Goal: Task Accomplishment & Management: Manage account settings

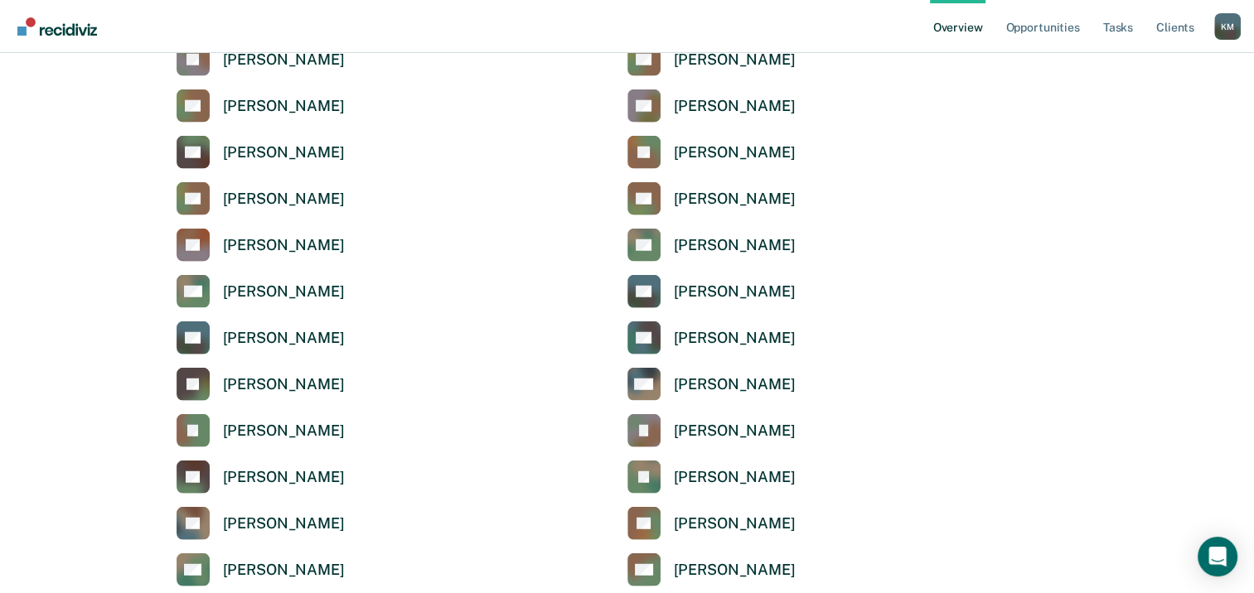
scroll to position [4393, 0]
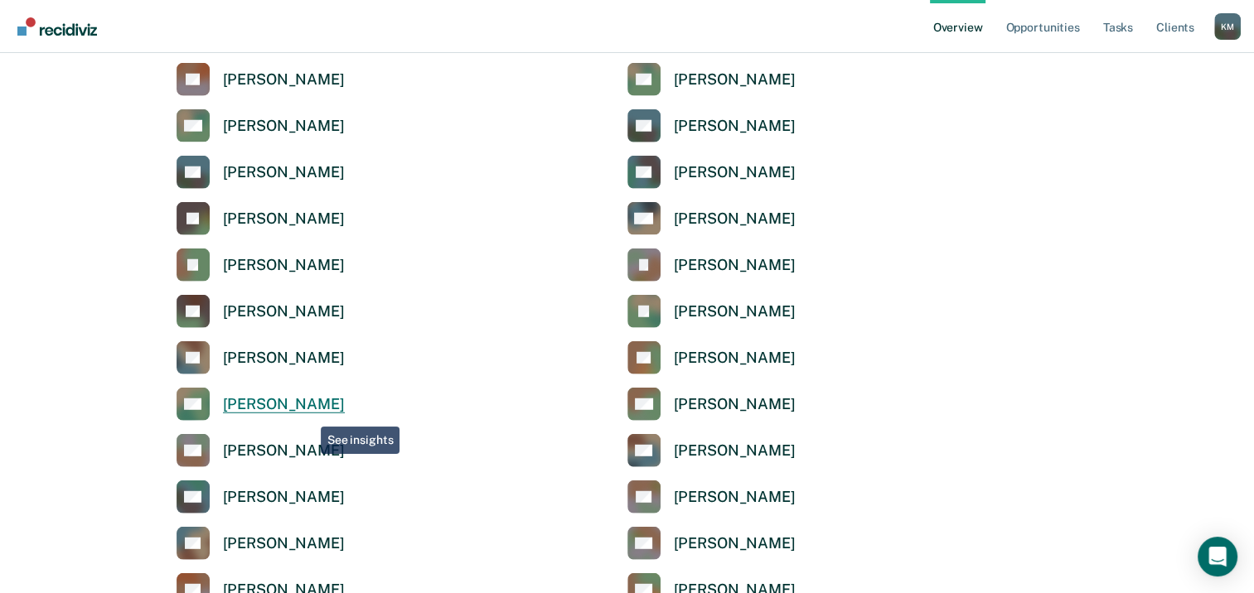
click at [308, 405] on div "[PERSON_NAME]" at bounding box center [284, 404] width 122 height 19
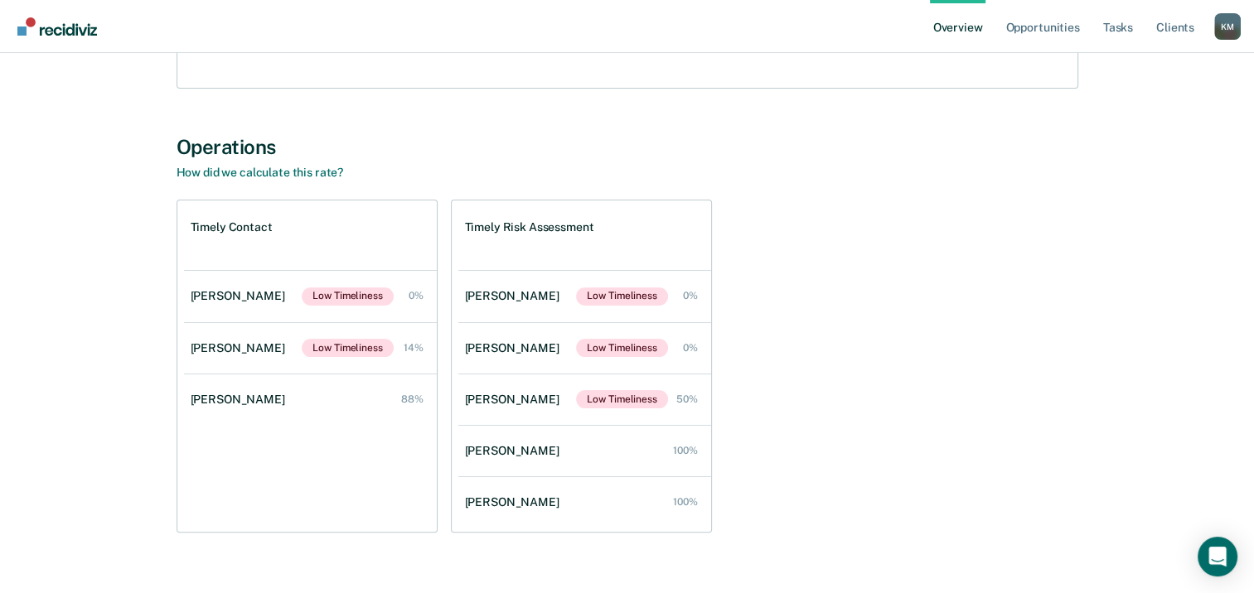
scroll to position [282, 0]
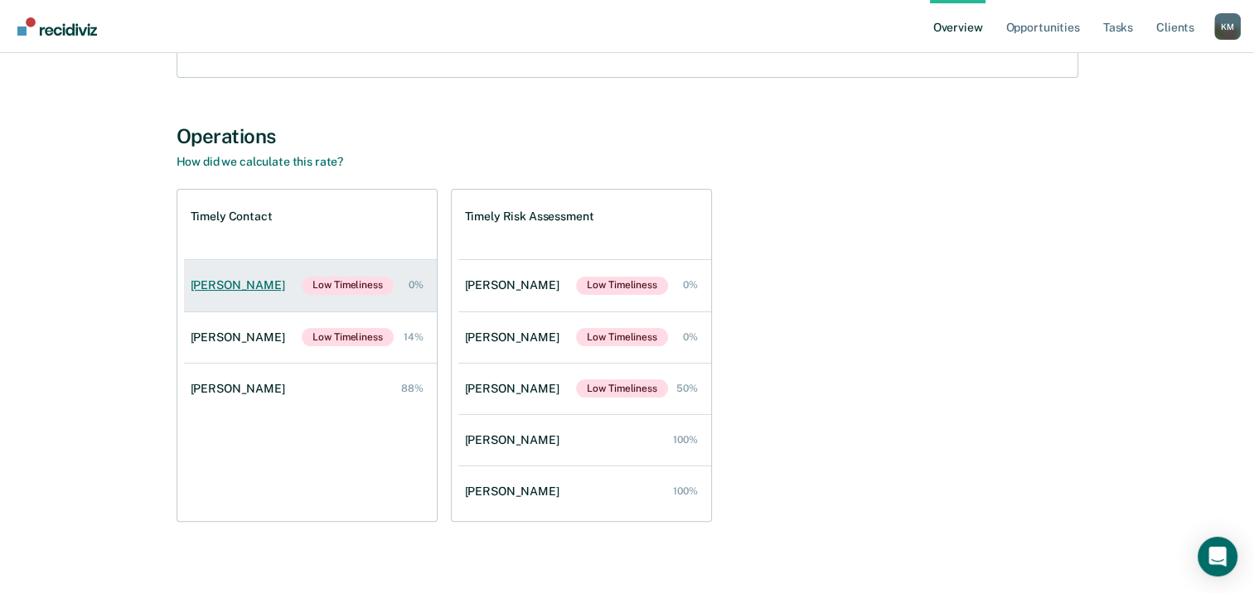
click at [227, 289] on div "[PERSON_NAME]" at bounding box center [241, 285] width 101 height 14
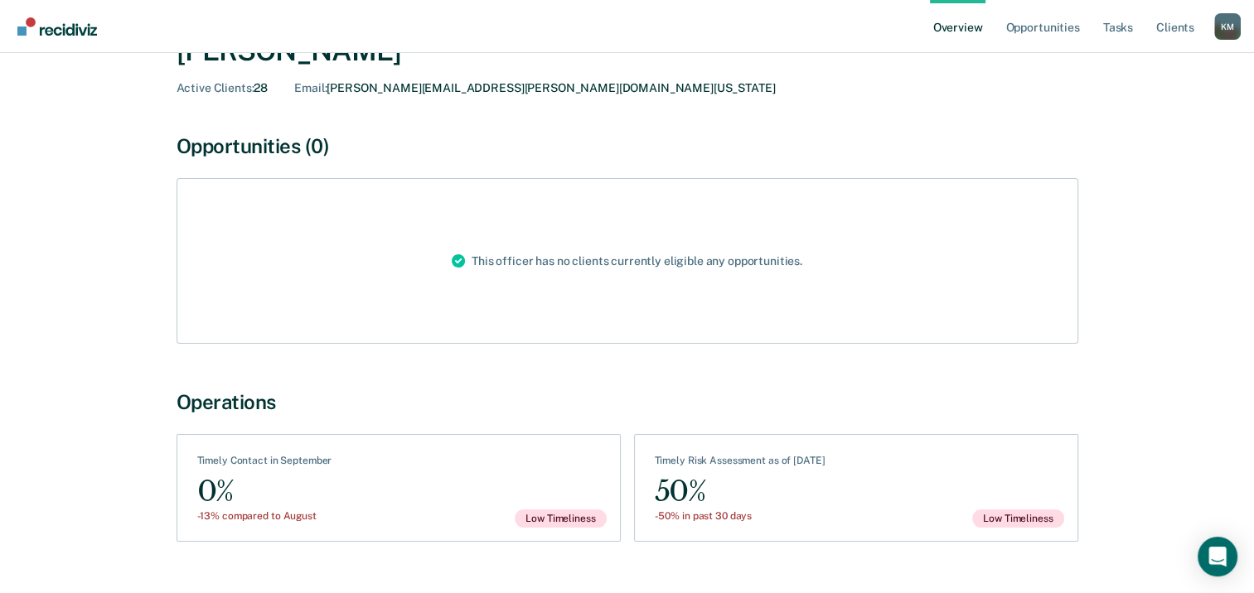
scroll to position [121, 0]
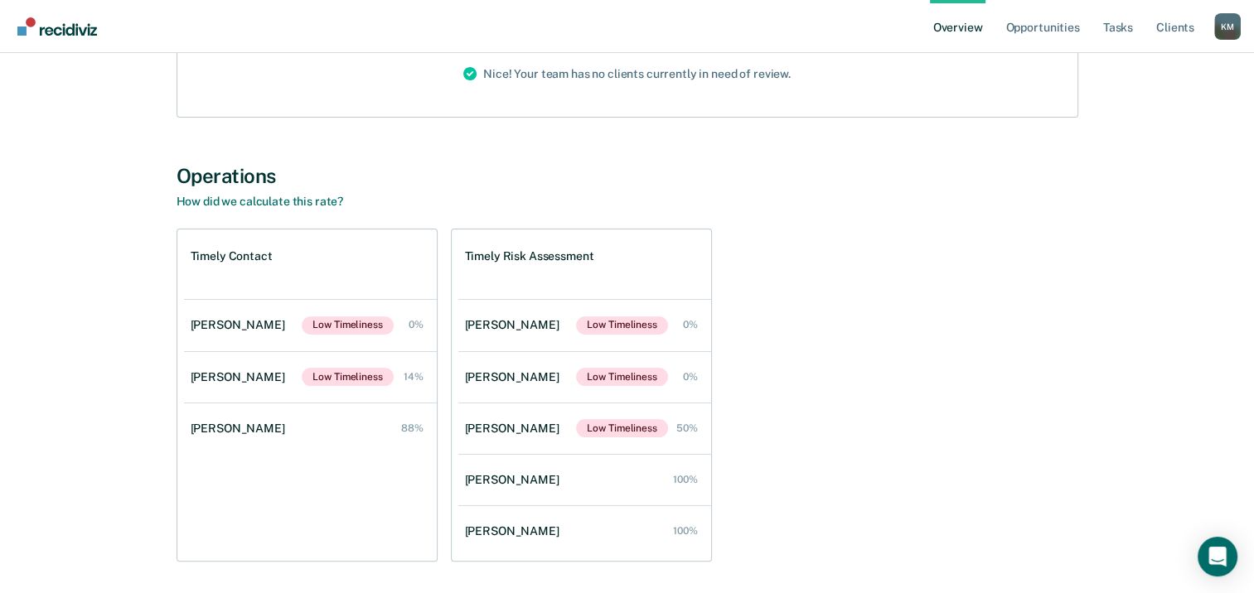
scroll to position [296, 0]
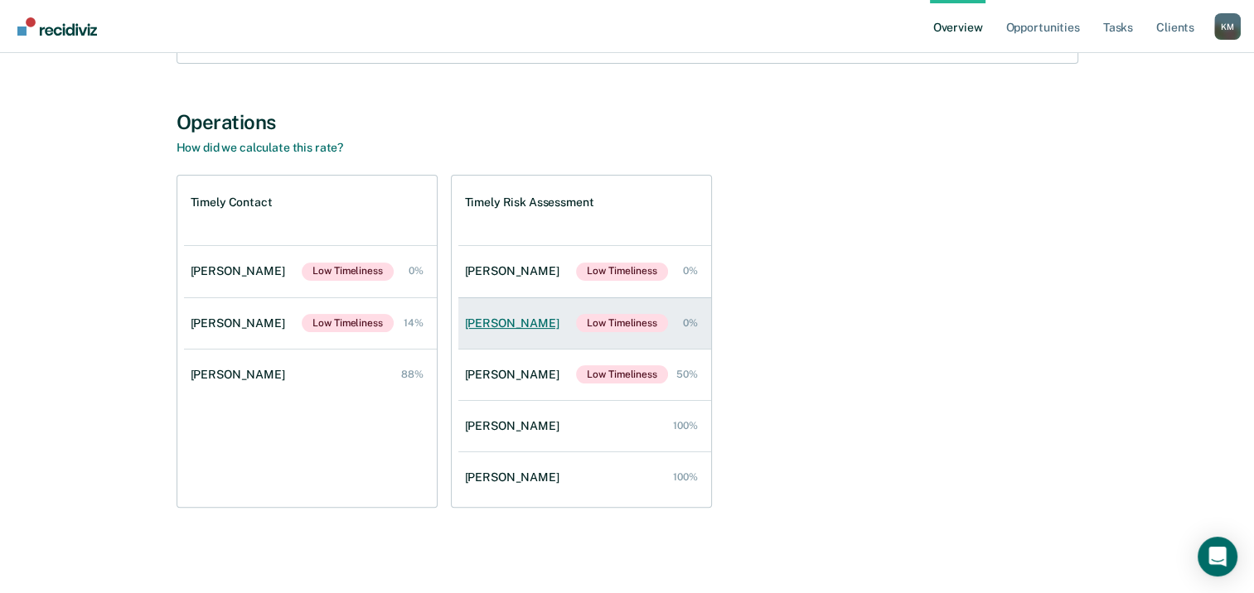
click at [508, 331] on link "[PERSON_NAME] Low Timeliness 0%" at bounding box center [584, 323] width 253 height 51
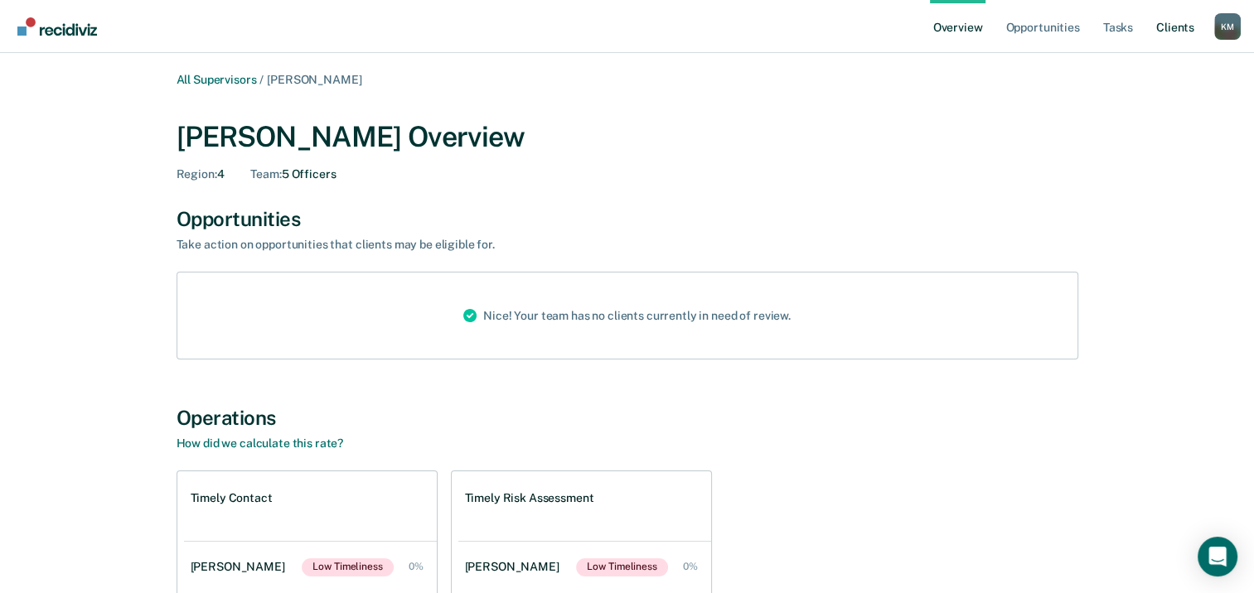
click at [1173, 31] on link "Client s" at bounding box center [1175, 26] width 45 height 53
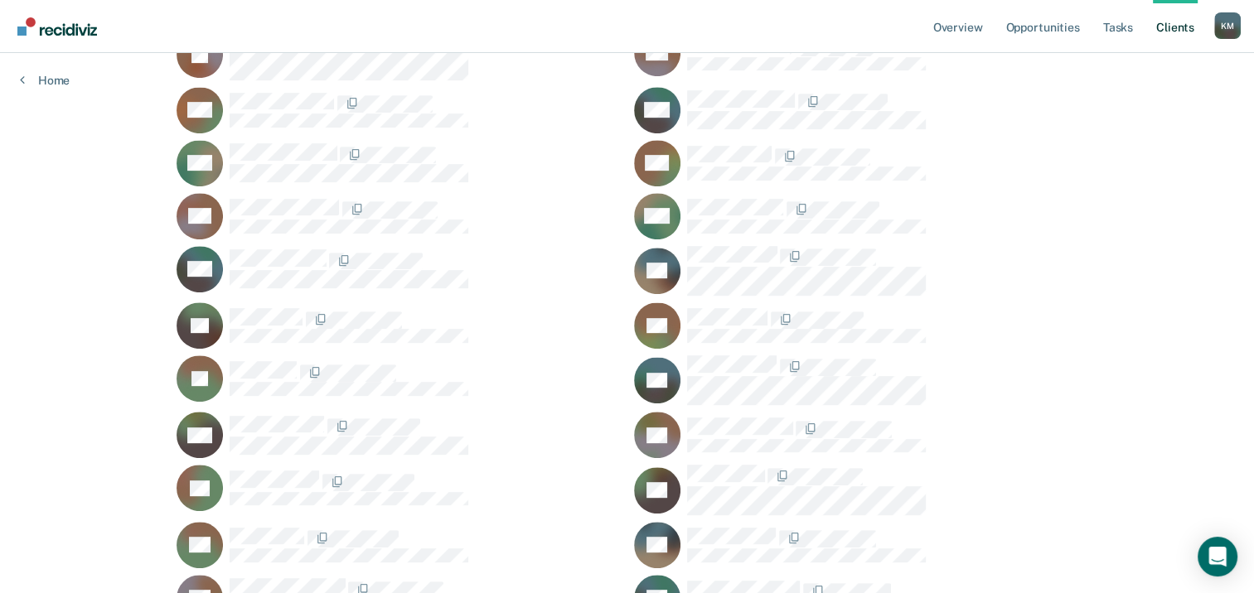
scroll to position [1092, 0]
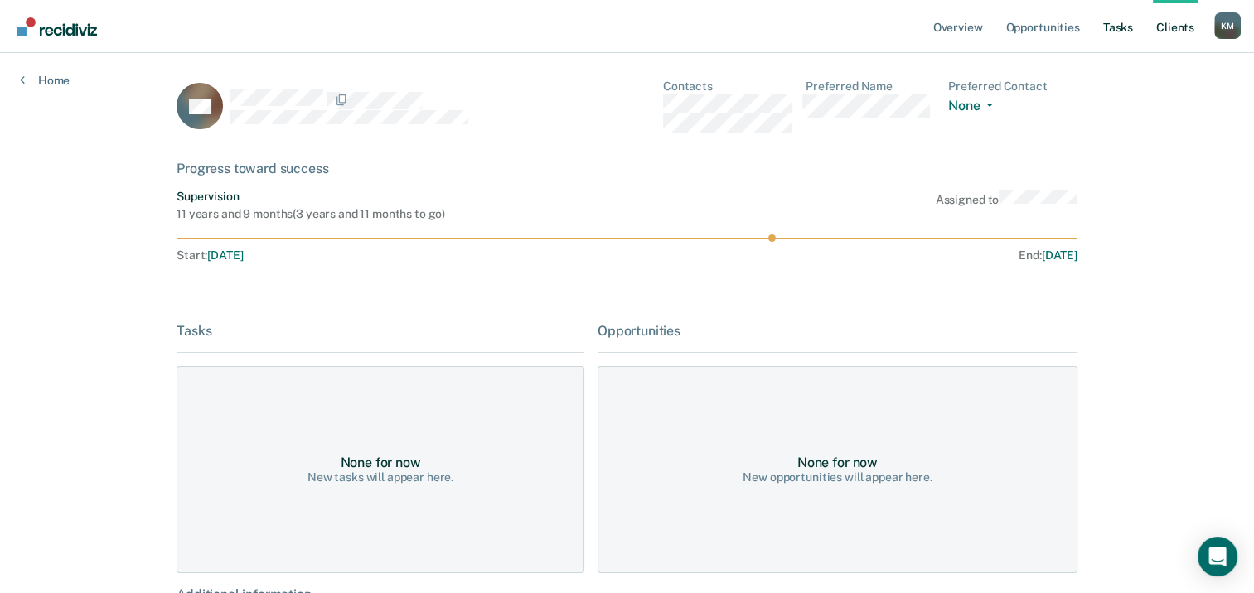
click at [1113, 27] on link "Tasks" at bounding box center [1118, 26] width 36 height 53
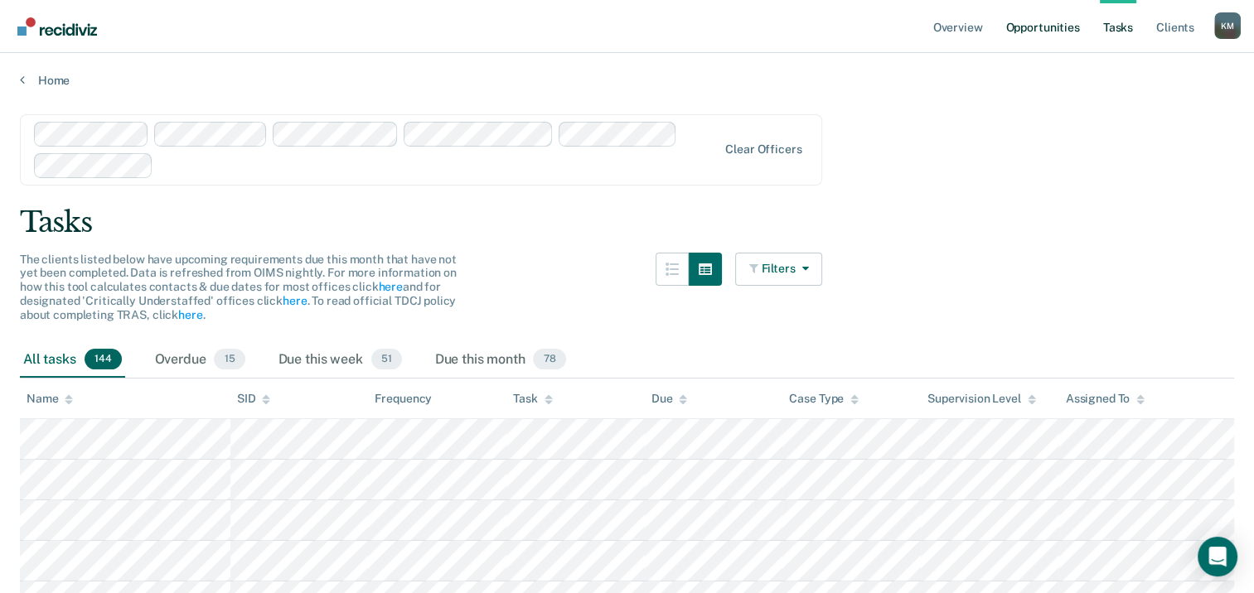
click at [1058, 23] on link "Opportunities" at bounding box center [1042, 26] width 80 height 53
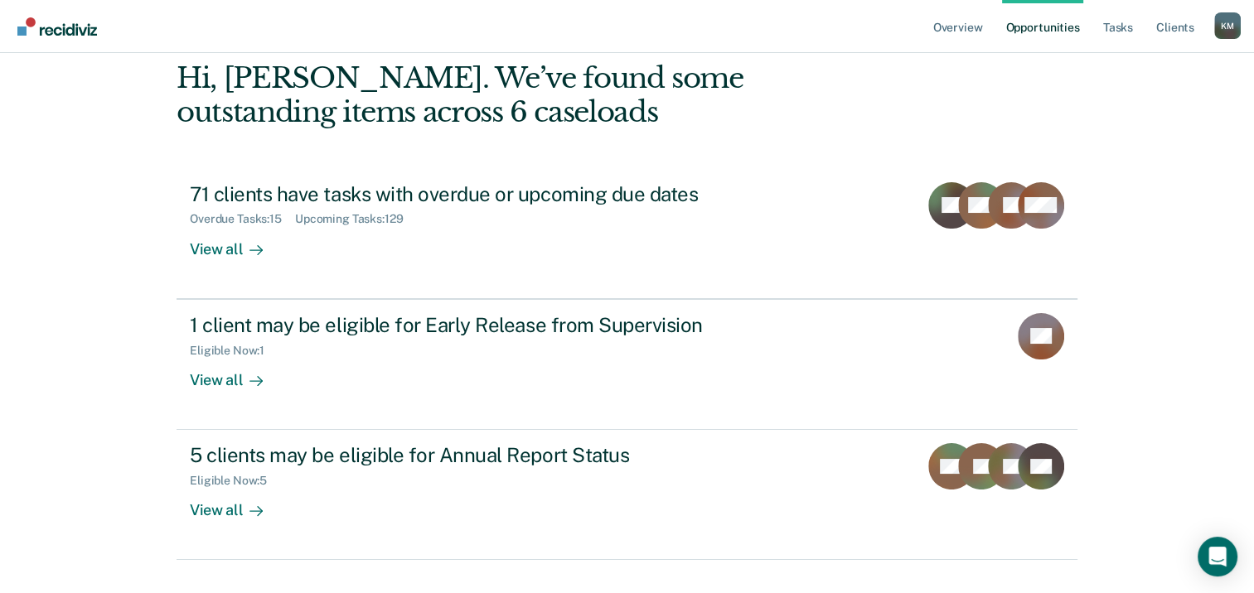
scroll to position [110, 0]
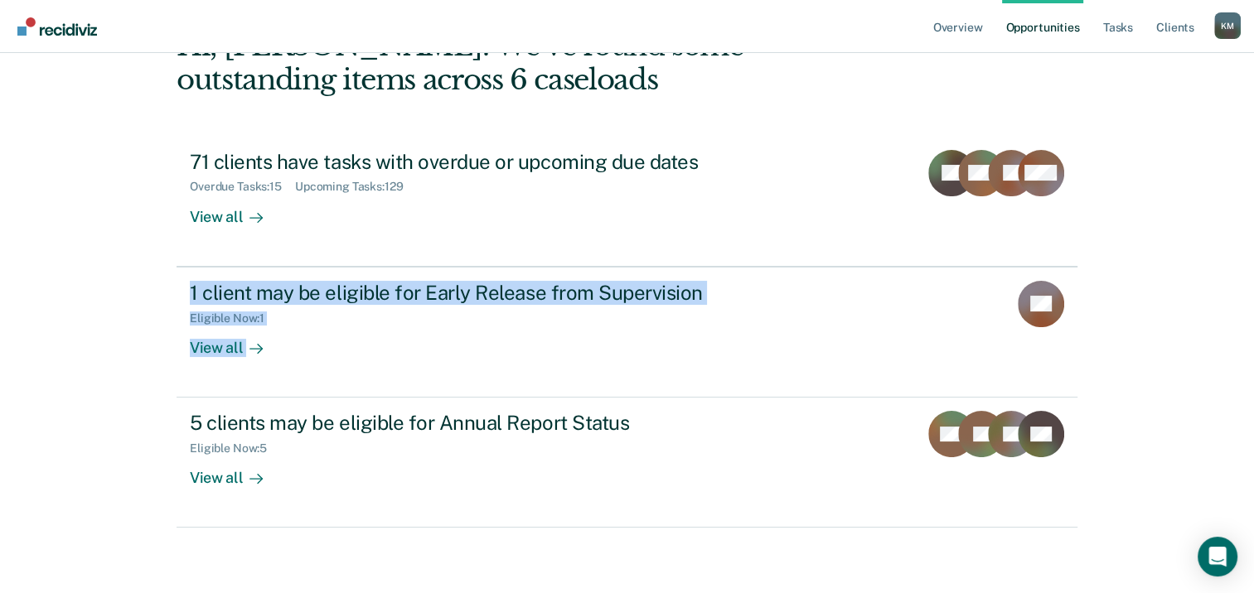
drag, startPoint x: 1253, startPoint y: 270, endPoint x: 1256, endPoint y: 249, distance: 21.8
click at [1254, 249] on html "Looks like you’re using Internet Explorer 11. For faster loading and a better e…" at bounding box center [627, 186] width 1254 height 593
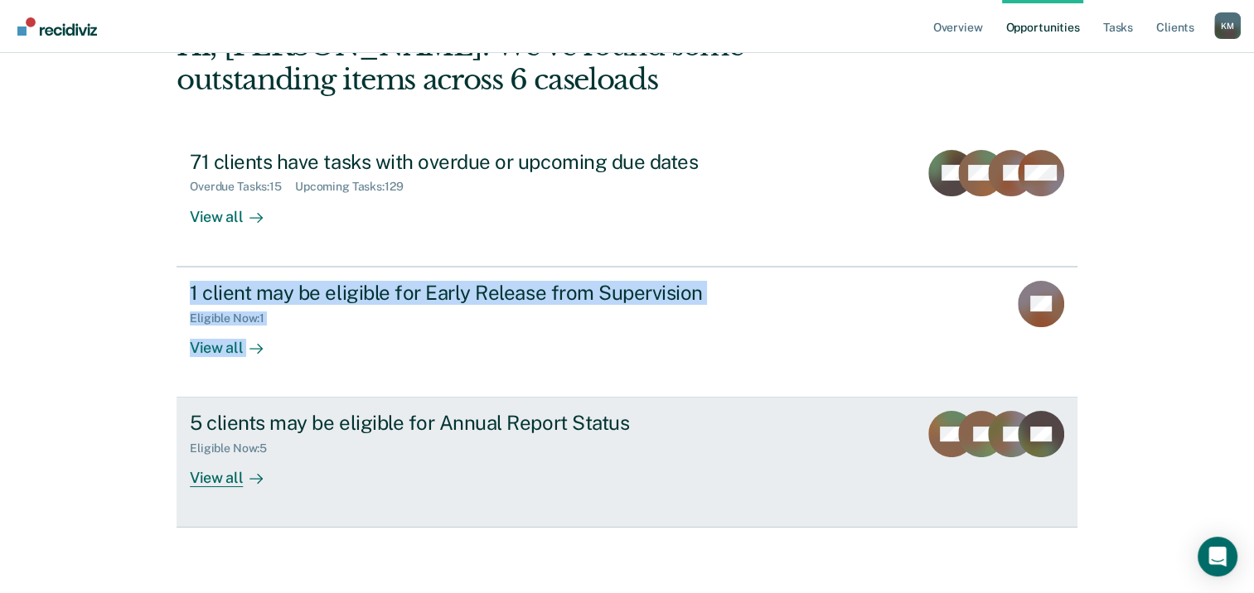
click at [211, 477] on div "View all" at bounding box center [236, 472] width 93 height 32
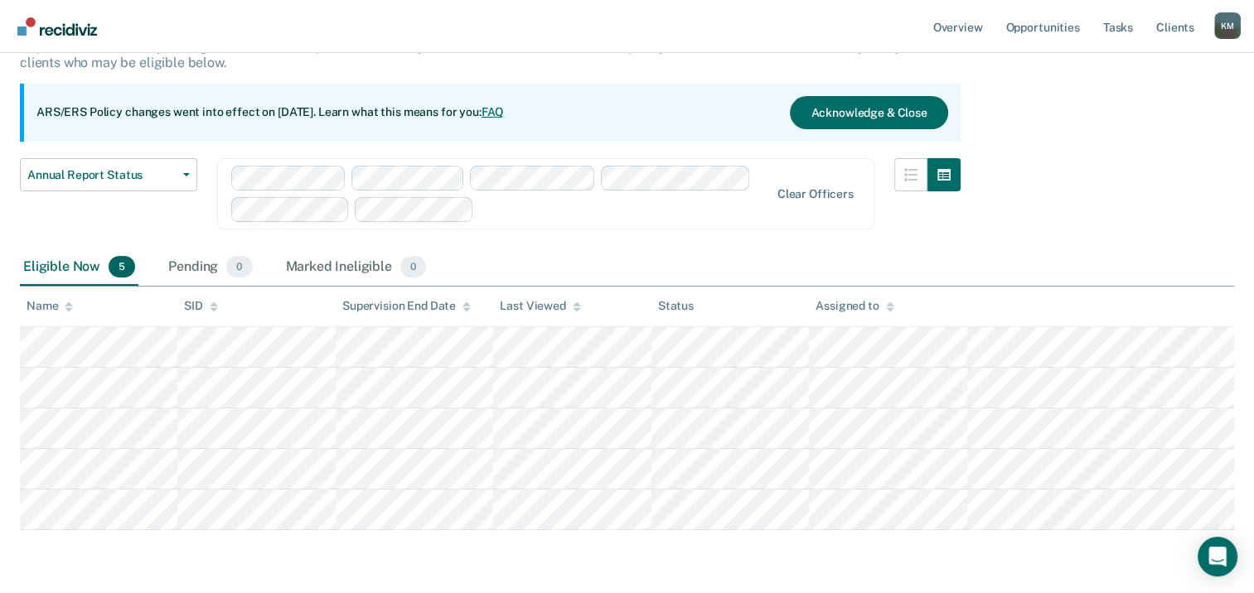
scroll to position [150, 0]
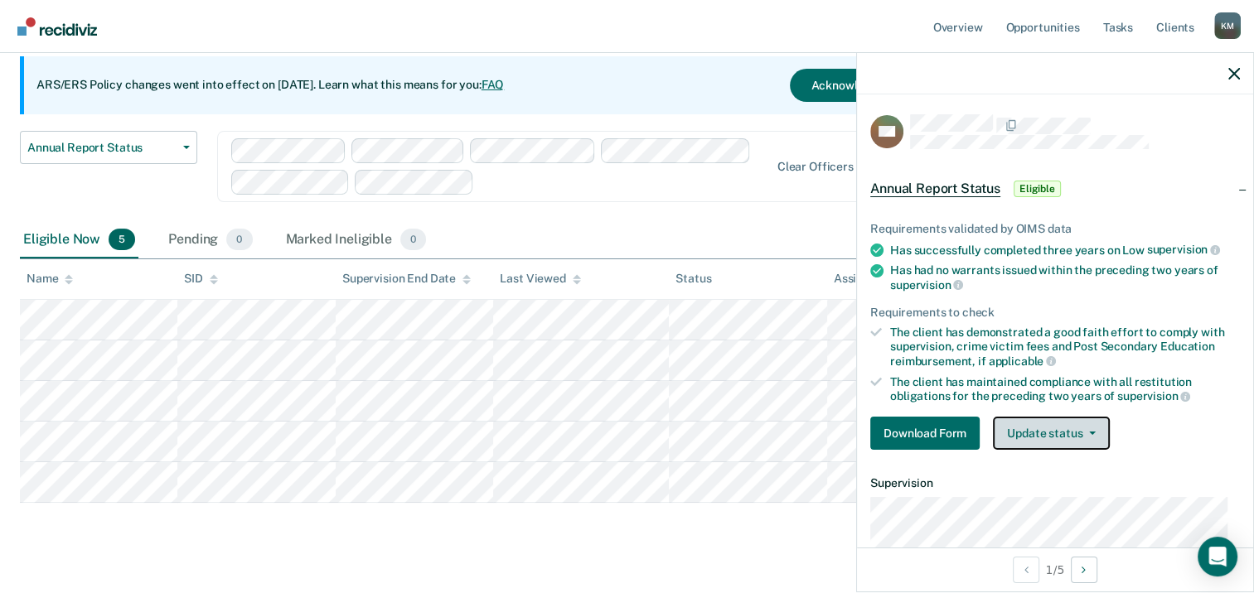
click at [1090, 453] on div "Requirements validated by OIMS data Has successfully completed three years on L…" at bounding box center [1055, 330] width 396 height 268
click at [1088, 432] on button "Update status" at bounding box center [1051, 433] width 117 height 33
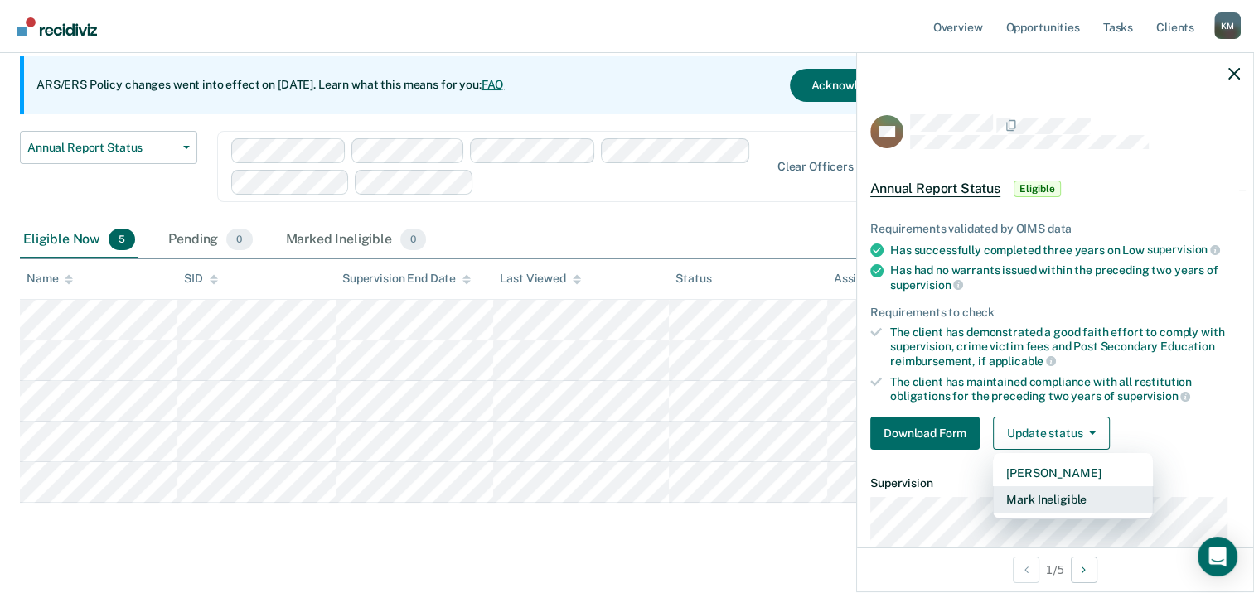
click at [1009, 501] on button "Mark Ineligible" at bounding box center [1073, 500] width 160 height 27
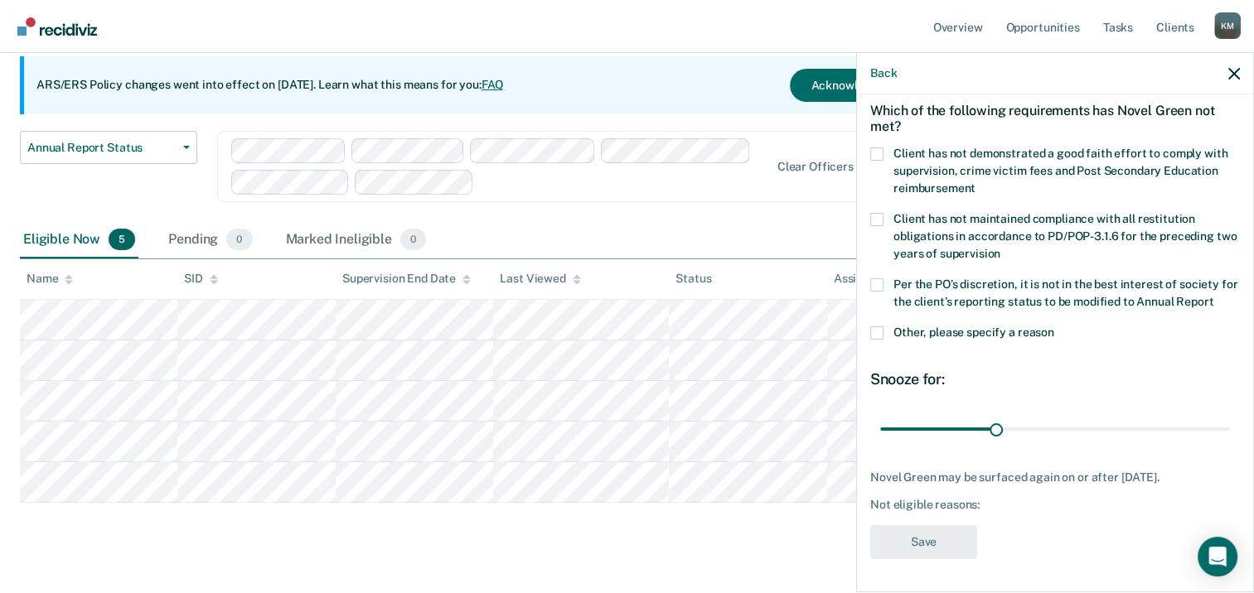
scroll to position [88, 0]
click at [1231, 76] on icon "button" at bounding box center [1234, 74] width 12 height 12
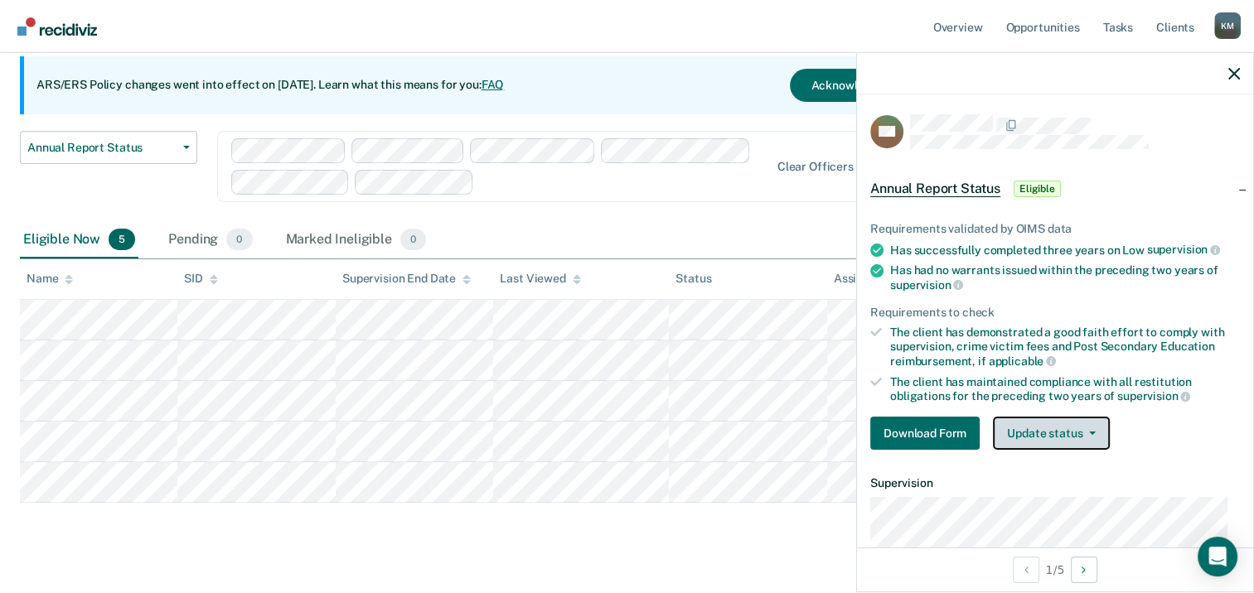
click at [1068, 428] on button "Update status" at bounding box center [1051, 433] width 117 height 33
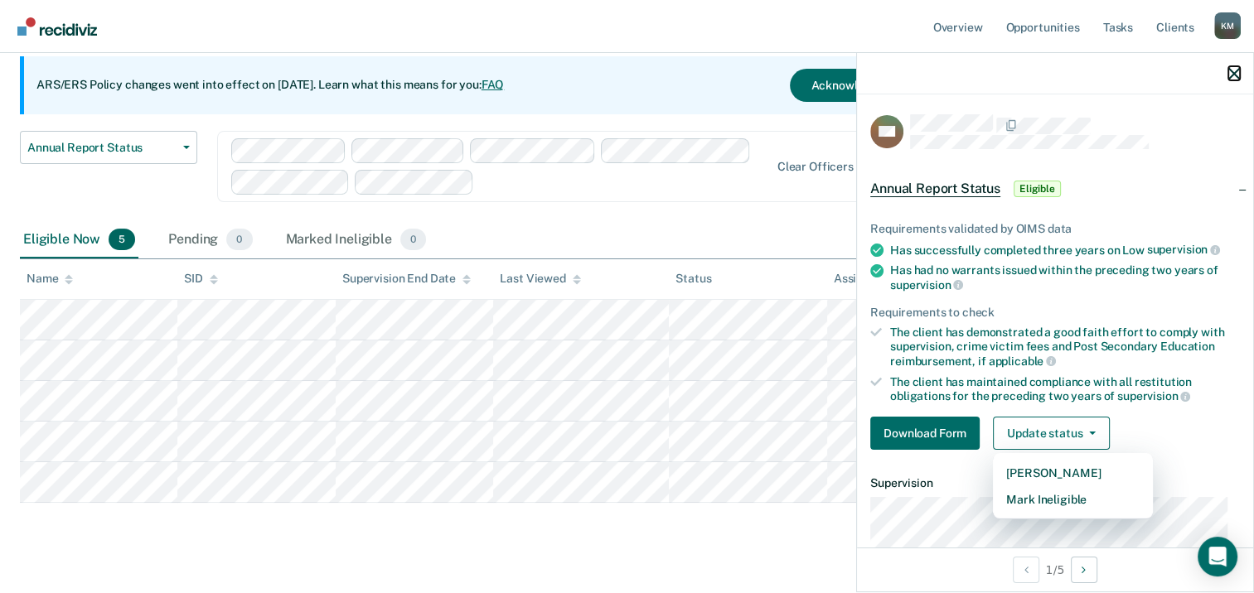
click at [1237, 75] on icon "button" at bounding box center [1234, 74] width 12 height 12
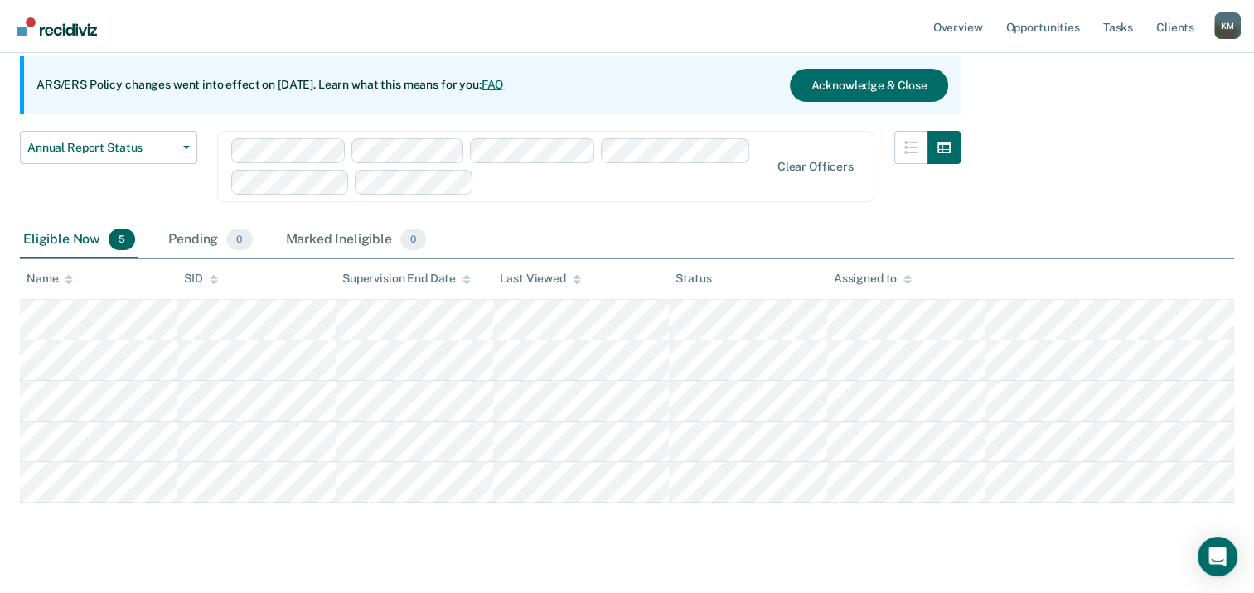
click at [505, 80] on link "FAQ" at bounding box center [493, 84] width 23 height 13
